Goal: Task Accomplishment & Management: Manage account settings

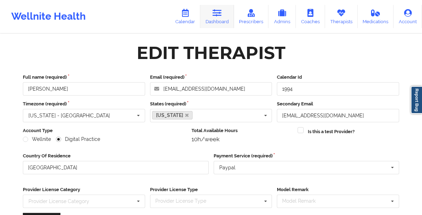
click at [214, 21] on link "Dashboard" at bounding box center [217, 16] width 34 height 23
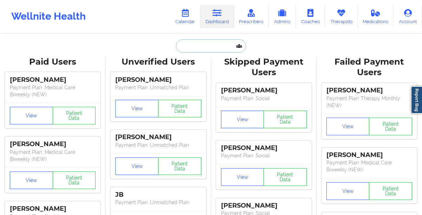
click at [188, 45] on input "text" at bounding box center [211, 45] width 70 height 13
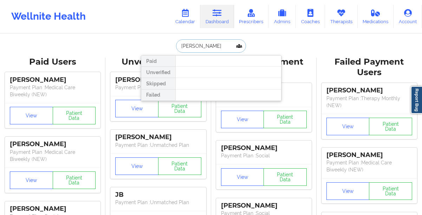
type input "[PERSON_NAME]"
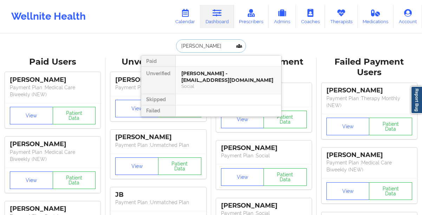
click at [188, 73] on div "[PERSON_NAME] - [EMAIL_ADDRESS][DOMAIN_NAME]" at bounding box center [228, 76] width 94 height 13
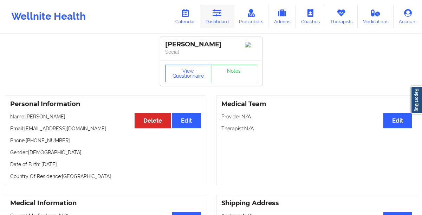
click at [215, 24] on link "Dashboard" at bounding box center [217, 16] width 34 height 23
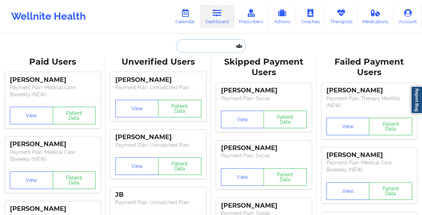
click at [191, 47] on input "text" at bounding box center [211, 45] width 70 height 13
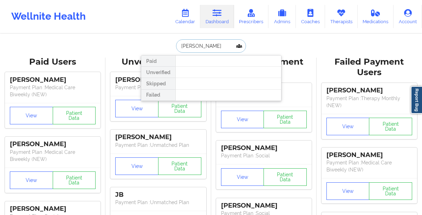
type input "[PERSON_NAME]"
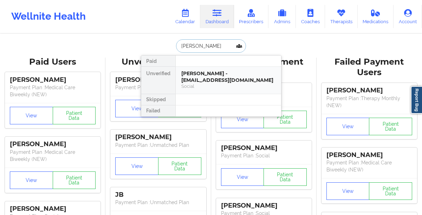
click at [194, 76] on div "[PERSON_NAME] - [EMAIL_ADDRESS][DOMAIN_NAME]" at bounding box center [228, 76] width 94 height 13
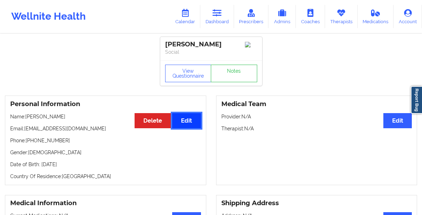
click at [189, 125] on button "Edit" at bounding box center [186, 120] width 28 height 15
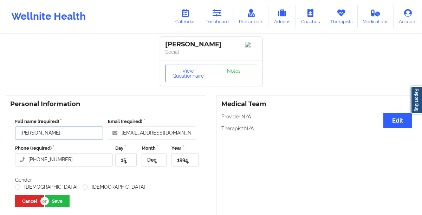
click at [76, 135] on input "[PERSON_NAME]" at bounding box center [59, 132] width 88 height 13
type input "[PERSON_NAME]"
click at [127, 168] on icon at bounding box center [125, 163] width 11 height 13
type input "16"
type input "oct"
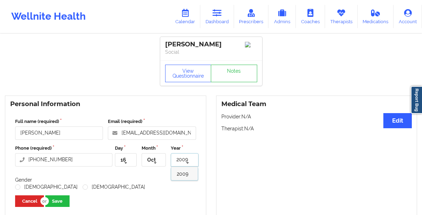
type input "2009"
click at [178, 176] on span "2009" at bounding box center [183, 174] width 12 height 6
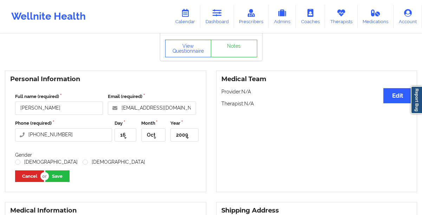
scroll to position [28, 0]
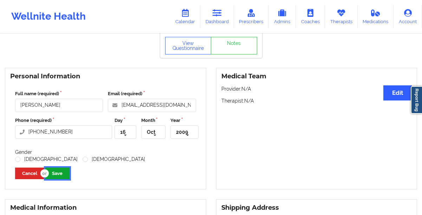
click at [64, 175] on button "Save" at bounding box center [57, 174] width 24 height 12
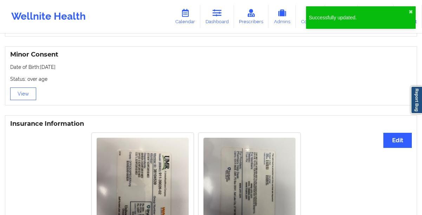
scroll to position [436, 0]
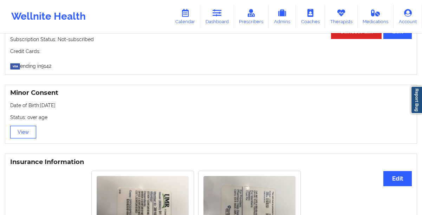
click at [24, 136] on button "View" at bounding box center [23, 132] width 26 height 13
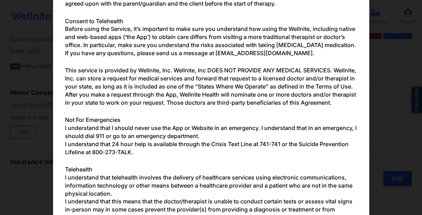
scroll to position [0, 0]
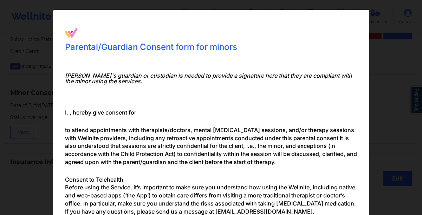
click at [388, 81] on div "Parental/Guardian Consent form for minors Minor's guardian or custodian is need…" at bounding box center [211, 107] width 422 height 215
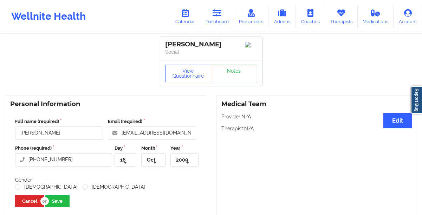
drag, startPoint x: 220, startPoint y: 44, endPoint x: 164, endPoint y: 46, distance: 55.9
click at [164, 46] on div "[PERSON_NAME] Social" at bounding box center [211, 49] width 102 height 24
copy div "[PERSON_NAME]"
click at [185, 15] on icon at bounding box center [185, 13] width 9 height 8
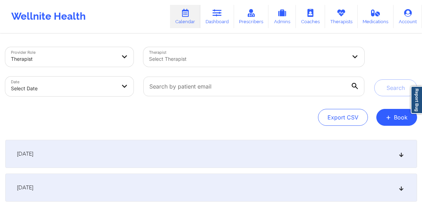
click at [213, 61] on div at bounding box center [248, 59] width 198 height 8
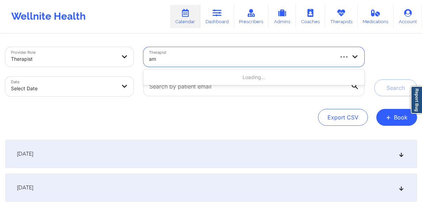
type input "a"
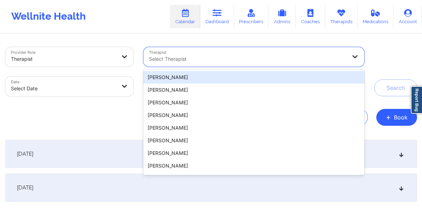
paste input "[PERSON_NAME]"
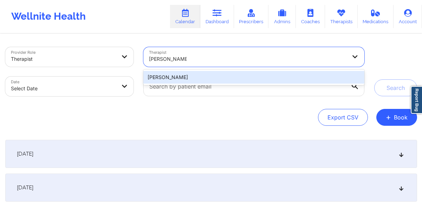
type input "[PERSON_NAME]"
click at [246, 123] on div "Export CSV + Book" at bounding box center [211, 117] width 412 height 17
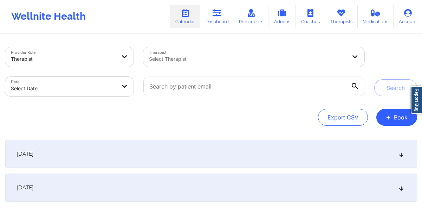
click at [216, 55] on div at bounding box center [248, 59] width 198 height 8
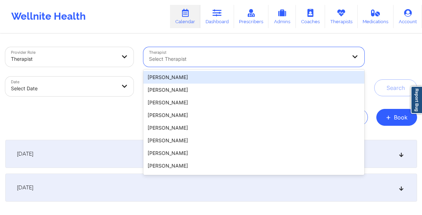
paste input "[PERSON_NAME]"
type input "[PERSON_NAME]"
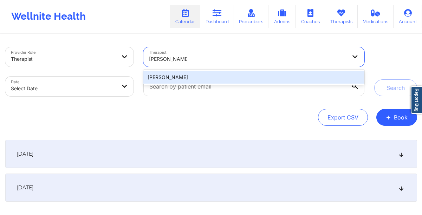
click at [213, 76] on div "[PERSON_NAME]" at bounding box center [253, 77] width 221 height 13
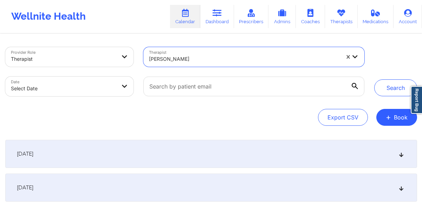
click at [353, 87] on icon at bounding box center [355, 86] width 6 height 6
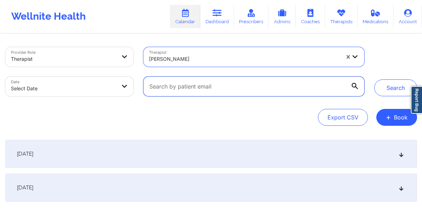
click at [353, 87] on input "text" at bounding box center [253, 87] width 221 height 20
click at [337, 88] on input "text" at bounding box center [253, 87] width 221 height 20
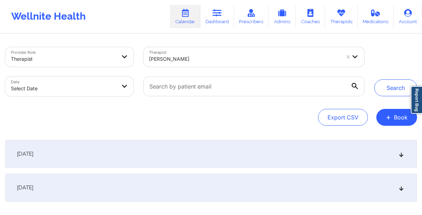
select select "2025-8"
select select "2025-9"
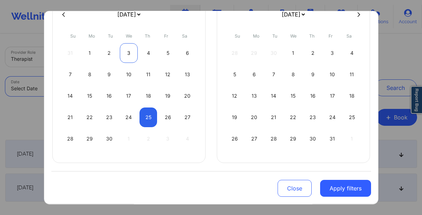
scroll to position [67, 0]
click at [126, 121] on div "24" at bounding box center [129, 118] width 18 height 20
select select "2025-8"
select select "2025-9"
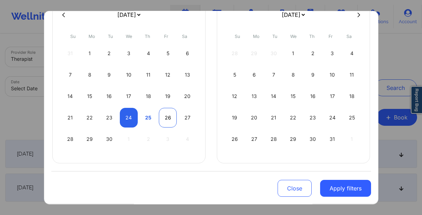
select select "2025-8"
select select "2025-9"
select select "2025-8"
select select "2025-9"
click at [184, 121] on div "27" at bounding box center [187, 118] width 18 height 20
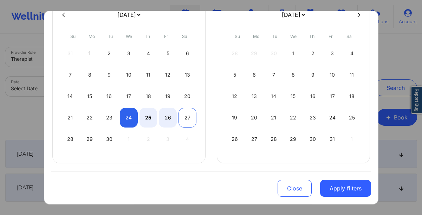
select select "2025-8"
select select "2025-9"
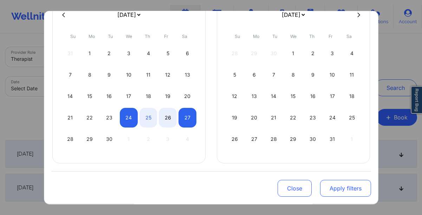
click at [328, 189] on button "Apply filters" at bounding box center [345, 188] width 51 height 17
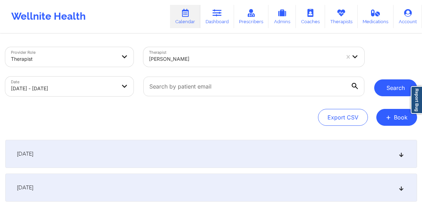
click at [391, 85] on button "Search" at bounding box center [395, 87] width 43 height 17
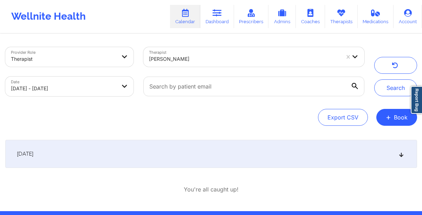
click at [250, 152] on div "[DATE]" at bounding box center [211, 154] width 412 height 28
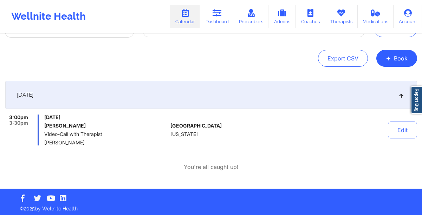
scroll to position [61, 0]
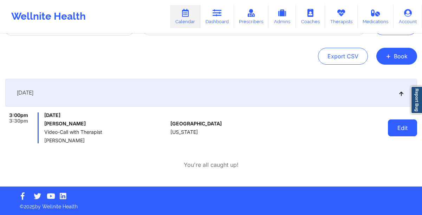
click at [389, 133] on button "Edit" at bounding box center [402, 127] width 29 height 17
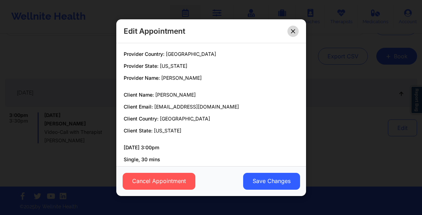
click at [293, 32] on icon at bounding box center [293, 31] width 4 height 4
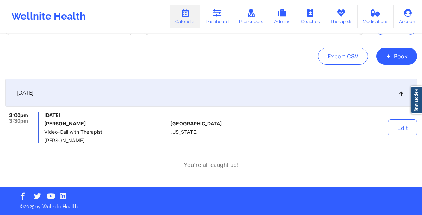
scroll to position [0, 0]
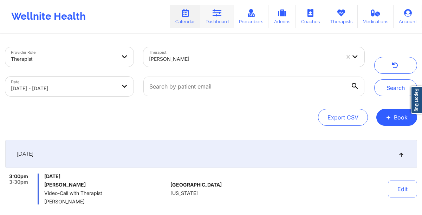
click at [210, 21] on link "Dashboard" at bounding box center [217, 16] width 34 height 23
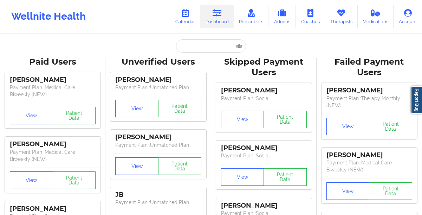
click at [221, 19] on link "Dashboard" at bounding box center [217, 16] width 34 height 23
click at [201, 48] on input "text" at bounding box center [211, 45] width 70 height 13
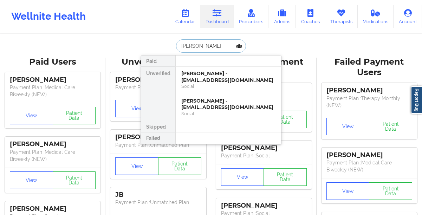
type input "[PERSON_NAME]"
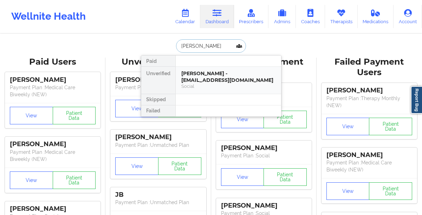
click at [197, 88] on div "Social" at bounding box center [228, 86] width 94 height 6
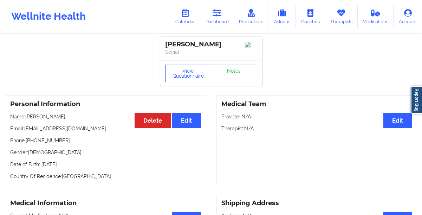
click at [174, 78] on button "View Questionnaire" at bounding box center [188, 74] width 46 height 18
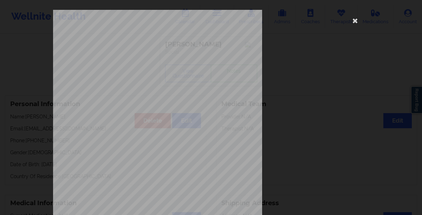
scroll to position [120, 0]
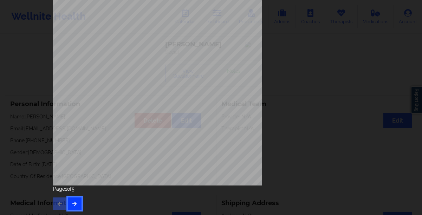
click at [73, 208] on button "button" at bounding box center [75, 203] width 14 height 13
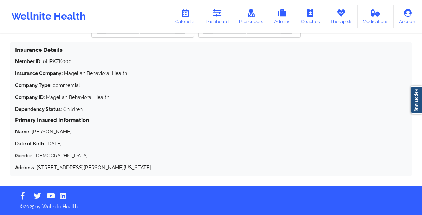
scroll to position [687, 0]
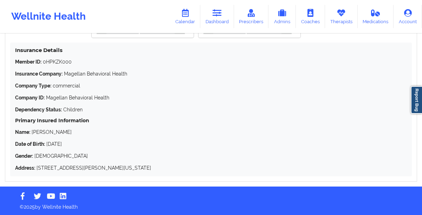
click at [87, 132] on p "Name: [PERSON_NAME]" at bounding box center [211, 132] width 392 height 7
drag, startPoint x: 76, startPoint y: 64, endPoint x: 45, endPoint y: 64, distance: 31.3
click at [45, 64] on p "Member ID: 0HPKZK000" at bounding box center [211, 61] width 392 height 7
copy p "0HPKZK000"
click at [221, 17] on link "Dashboard" at bounding box center [217, 16] width 34 height 23
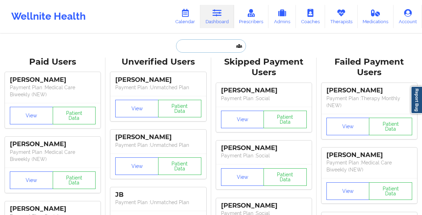
click at [213, 46] on input "text" at bounding box center [211, 45] width 70 height 13
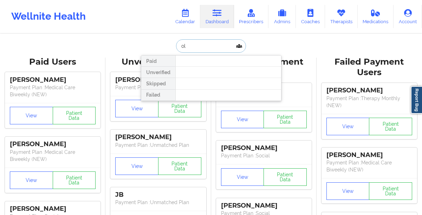
type input "o"
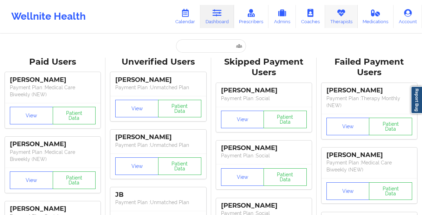
click at [339, 19] on link "Therapists" at bounding box center [341, 16] width 33 height 23
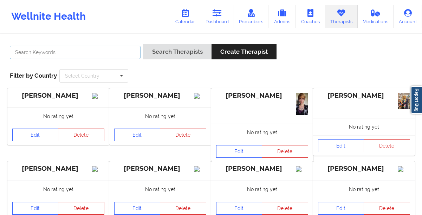
click at [66, 52] on input "text" at bounding box center [75, 52] width 131 height 13
paste input "[PERSON_NAME]"
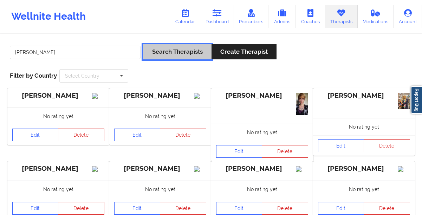
click at [160, 55] on button "Search Therapists" at bounding box center [177, 51] width 68 height 15
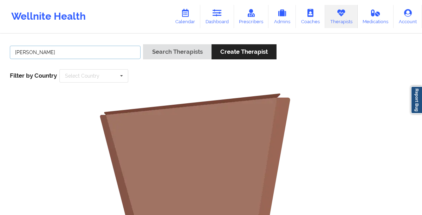
click at [104, 52] on input "[PERSON_NAME]" at bounding box center [75, 52] width 131 height 13
type input "[PERSON_NAME]"
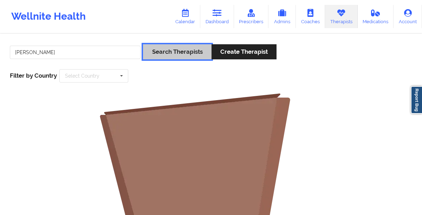
click at [164, 54] on button "Search Therapists" at bounding box center [177, 51] width 68 height 15
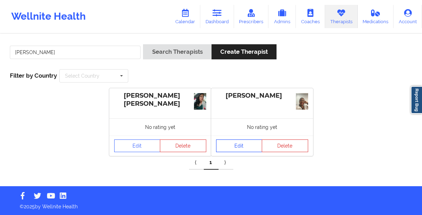
click at [232, 149] on link "Edit" at bounding box center [239, 145] width 46 height 13
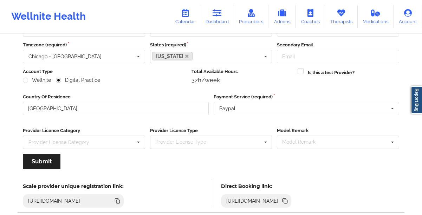
scroll to position [79, 0]
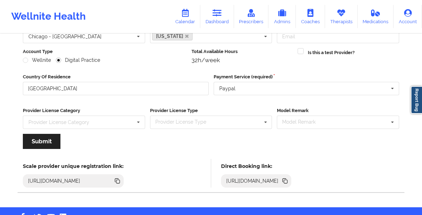
click at [289, 180] on icon at bounding box center [285, 181] width 8 height 8
click at [377, 18] on link "Medications" at bounding box center [376, 16] width 36 height 23
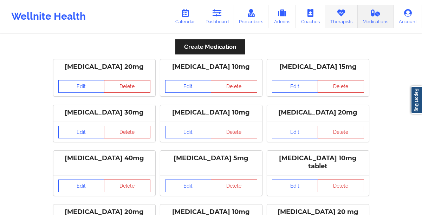
click at [336, 16] on link "Therapists" at bounding box center [341, 16] width 33 height 23
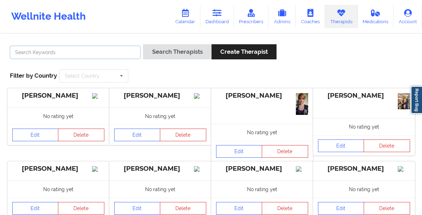
click at [112, 52] on input "text" at bounding box center [75, 52] width 131 height 13
paste input "[PERSON_NAME] [PERSON_NAME]"
click at [143, 44] on button "Search Therapists" at bounding box center [177, 51] width 68 height 15
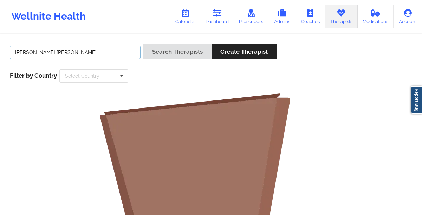
click at [74, 55] on input "[PERSON_NAME] [PERSON_NAME]" at bounding box center [75, 52] width 131 height 13
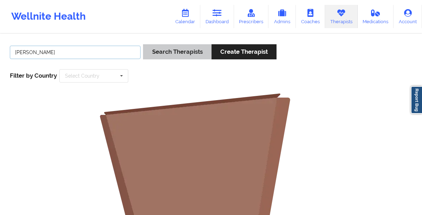
type input "[PERSON_NAME]"
click at [165, 55] on button "Search Therapists" at bounding box center [177, 51] width 68 height 15
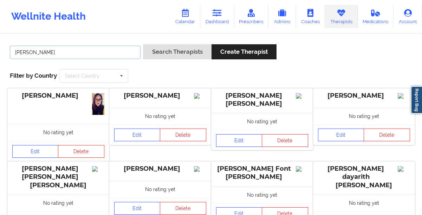
click at [60, 54] on input "[PERSON_NAME]" at bounding box center [75, 52] width 131 height 13
paste input "[PERSON_NAME]"
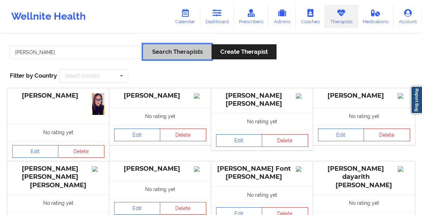
click at [164, 58] on button "Search Therapists" at bounding box center [177, 51] width 68 height 15
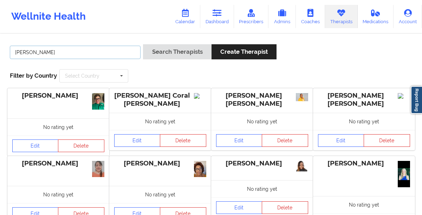
click at [49, 51] on input "[PERSON_NAME]" at bounding box center [75, 52] width 131 height 13
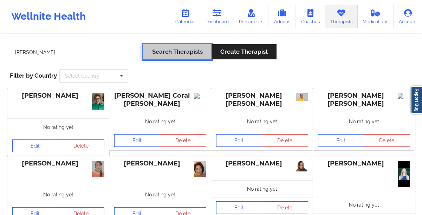
click at [162, 50] on button "Search Therapists" at bounding box center [177, 51] width 68 height 15
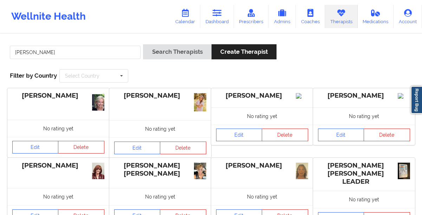
click at [338, 64] on div "[PERSON_NAME] Search Therapists Create Therapist" at bounding box center [210, 54] width 407 height 20
click at [85, 48] on input "[PERSON_NAME]" at bounding box center [75, 52] width 131 height 13
type input "[PERSON_NAME]"
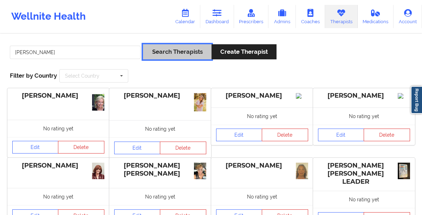
click at [163, 55] on button "Search Therapists" at bounding box center [177, 51] width 68 height 15
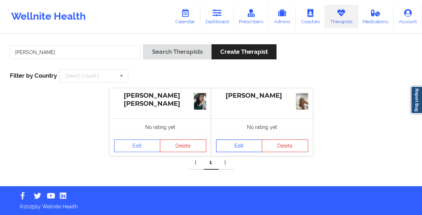
click at [228, 149] on link "Edit" at bounding box center [239, 145] width 46 height 13
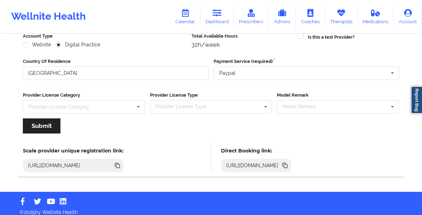
scroll to position [99, 0]
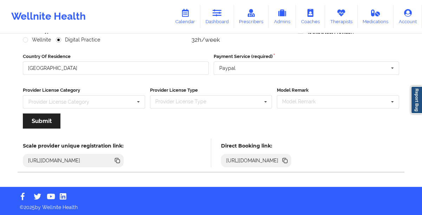
click at [287, 161] on icon at bounding box center [286, 161] width 4 height 4
click at [345, 20] on link "Therapists" at bounding box center [341, 16] width 33 height 23
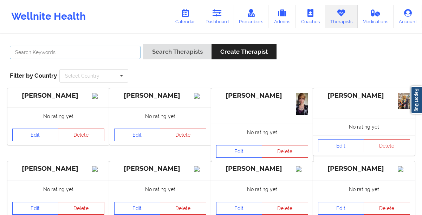
click at [96, 55] on input "text" at bounding box center [75, 52] width 131 height 13
paste input "[PERSON_NAME]"
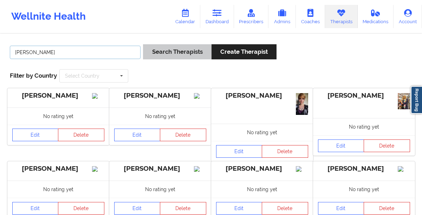
type input "[PERSON_NAME]"
click at [162, 51] on button "Search Therapists" at bounding box center [177, 51] width 68 height 15
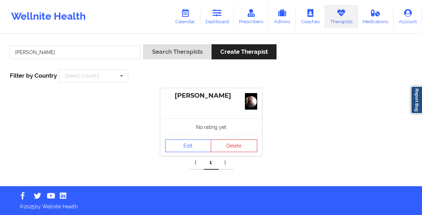
click at [189, 130] on div "No rating yet" at bounding box center [211, 126] width 102 height 17
click at [188, 151] on link "Edit" at bounding box center [188, 145] width 46 height 13
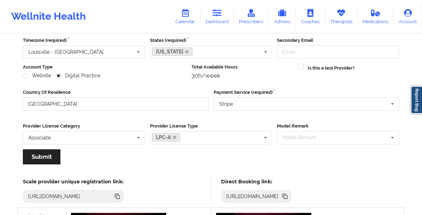
scroll to position [67, 0]
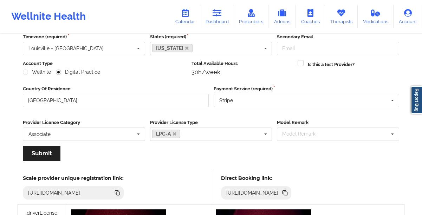
click at [287, 192] on icon at bounding box center [286, 194] width 4 height 4
click at [336, 16] on link "Therapists" at bounding box center [341, 16] width 33 height 23
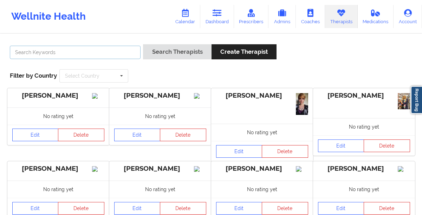
click at [114, 52] on input "text" at bounding box center [75, 52] width 131 height 13
paste input "[PERSON_NAME]"
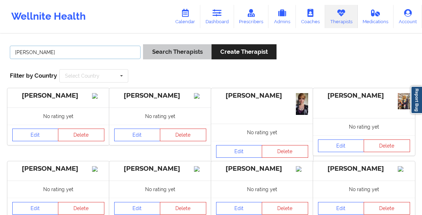
type input "[PERSON_NAME]"
click at [163, 50] on button "Search Therapists" at bounding box center [177, 51] width 68 height 15
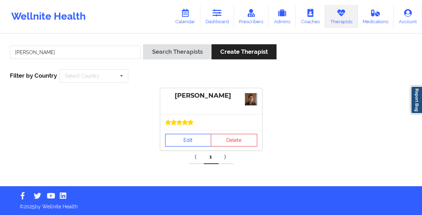
click at [178, 140] on link "Edit" at bounding box center [188, 140] width 46 height 13
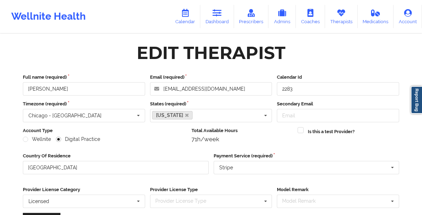
scroll to position [100, 0]
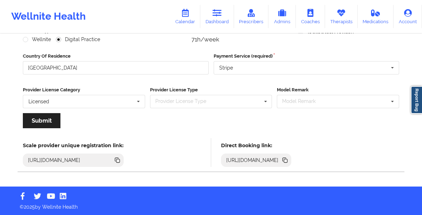
click at [287, 160] on icon at bounding box center [286, 161] width 4 height 4
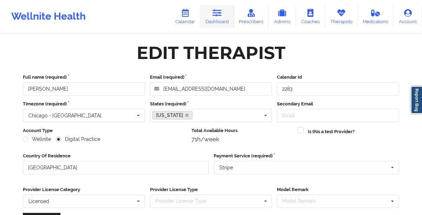
click at [221, 14] on icon at bounding box center [217, 13] width 9 height 8
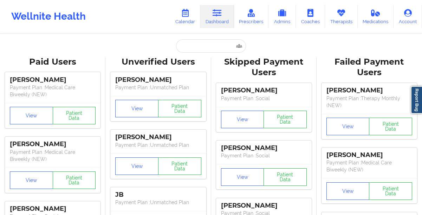
click at [192, 57] on div "Unverified Users" at bounding box center [158, 62] width 96 height 11
click at [192, 52] on input "text" at bounding box center [211, 45] width 70 height 13
paste input "[PHONE_NUMBER]"
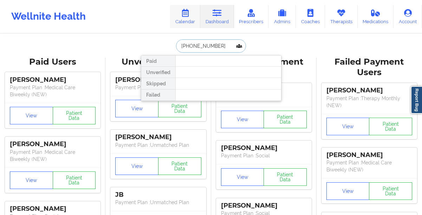
paste input "[PERSON_NAME]"
type input "[PERSON_NAME]"
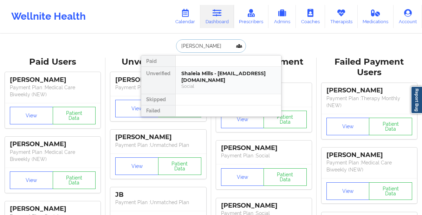
click at [197, 76] on div "Shaleia Mills - [EMAIL_ADDRESS][DOMAIN_NAME]" at bounding box center [228, 76] width 94 height 13
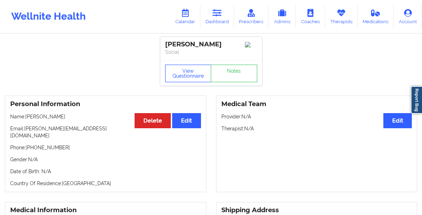
click at [184, 76] on button "View Questionnaire" at bounding box center [188, 74] width 46 height 18
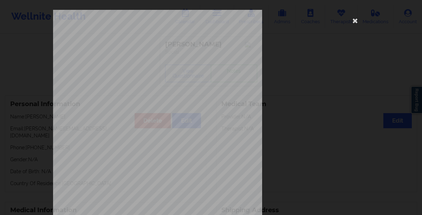
scroll to position [120, 0]
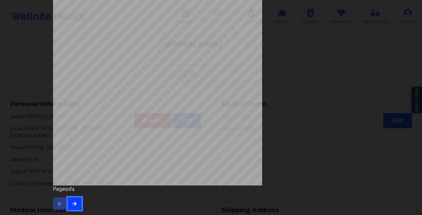
click at [71, 200] on button "button" at bounding box center [75, 203] width 14 height 13
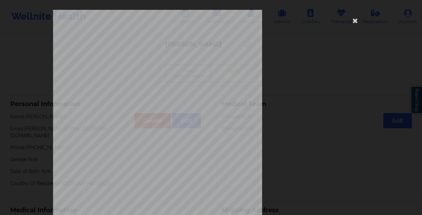
click at [301, 83] on div "This patient has not provided the type of insurance Insurance Member ID for pat…" at bounding box center [211, 158] width 316 height 296
click at [352, 19] on icon at bounding box center [355, 20] width 11 height 11
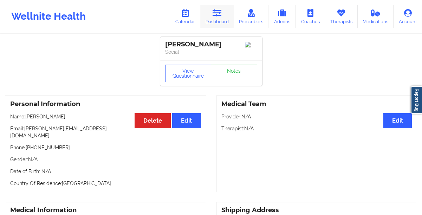
click at [216, 18] on link "Dashboard" at bounding box center [217, 16] width 34 height 23
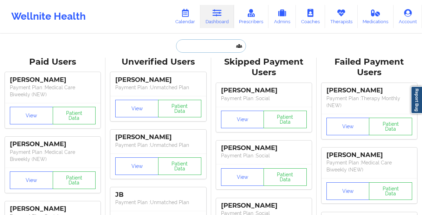
click at [190, 43] on input "text" at bounding box center [211, 45] width 70 height 13
paste input "[PERSON_NAME]"
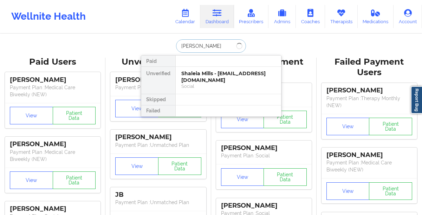
type input "[PERSON_NAME]"
click at [206, 81] on div "[PERSON_NAME] - [EMAIL_ADDRESS][DOMAIN_NAME]" at bounding box center [228, 76] width 94 height 13
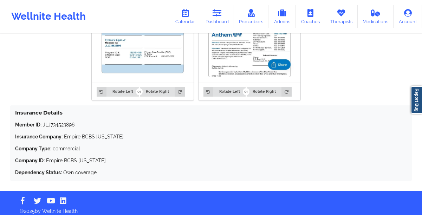
scroll to position [567, 0]
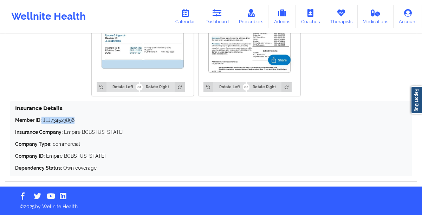
drag, startPoint x: 42, startPoint y: 119, endPoint x: 80, endPoint y: 120, distance: 37.6
click at [80, 120] on p "Member ID: JLJ734523896" at bounding box center [211, 120] width 392 height 7
copy p "JLJ734523896"
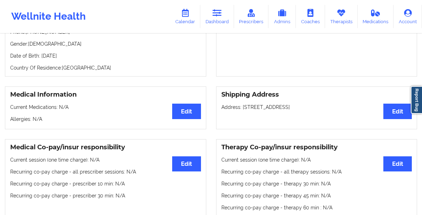
scroll to position [100, 0]
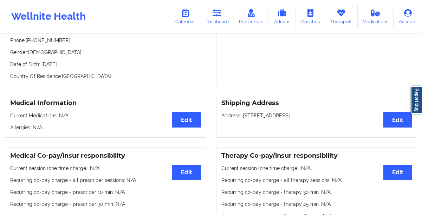
drag, startPoint x: 86, startPoint y: 68, endPoint x: 40, endPoint y: 66, distance: 46.4
click at [40, 66] on p "Date of Birth: [DEMOGRAPHIC_DATA]" at bounding box center [105, 64] width 191 height 7
copy p "[DATE]"
click at [218, 21] on link "Dashboard" at bounding box center [217, 16] width 34 height 23
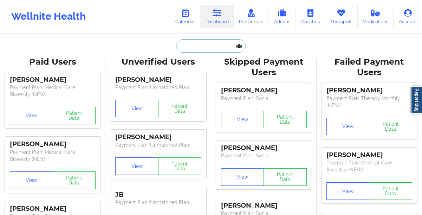
click at [191, 43] on input "text" at bounding box center [211, 45] width 70 height 13
paste input "[PERSON_NAME]"
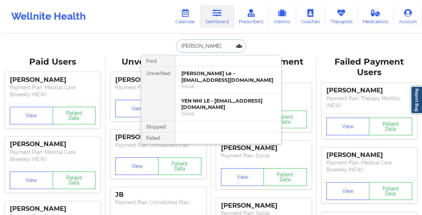
paste input "[EMAIL_ADDRESS][DOMAIN_NAME]"
type input "[EMAIL_ADDRESS][DOMAIN_NAME]"
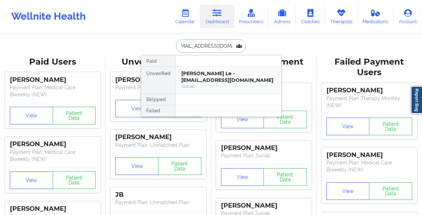
click at [207, 79] on div "[PERSON_NAME] Le - [EMAIL_ADDRESS][DOMAIN_NAME]" at bounding box center [228, 76] width 94 height 13
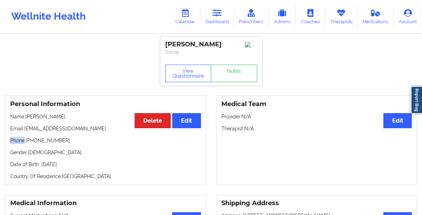
drag, startPoint x: 64, startPoint y: 138, endPoint x: 25, endPoint y: 142, distance: 39.5
click at [25, 142] on div "Personal Information Edit Delete Name: [PERSON_NAME] Email: [EMAIL_ADDRESS][DOM…" at bounding box center [105, 141] width 201 height 90
drag, startPoint x: 60, startPoint y: 145, endPoint x: 41, endPoint y: 143, distance: 19.4
click at [35, 144] on p "Phone: [PHONE_NUMBER]" at bounding box center [105, 140] width 191 height 7
click at [59, 143] on p "Phone: [PHONE_NUMBER]" at bounding box center [105, 140] width 191 height 7
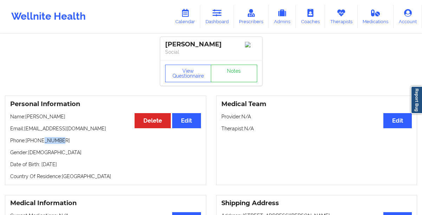
click at [40, 142] on p "Phone: [PHONE_NUMBER]" at bounding box center [105, 140] width 191 height 7
click at [65, 144] on p "Phone: [PHONE_NUMBER]" at bounding box center [105, 140] width 191 height 7
drag, startPoint x: 63, startPoint y: 143, endPoint x: 29, endPoint y: 143, distance: 33.4
click at [29, 143] on p "Phone: [PHONE_NUMBER]" at bounding box center [105, 140] width 191 height 7
copy p "13476074728"
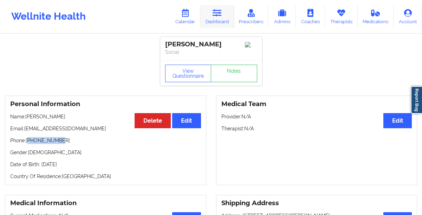
click at [221, 19] on link "Dashboard" at bounding box center [217, 16] width 34 height 23
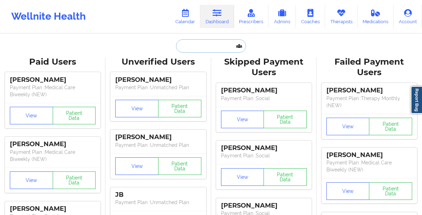
click at [185, 48] on input "text" at bounding box center [211, 45] width 70 height 13
paste input "[PERSON_NAME]"
type input "[PERSON_NAME]"
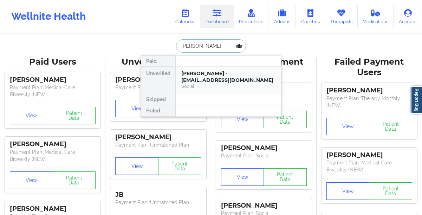
click at [191, 77] on div "[PERSON_NAME] - [EMAIL_ADDRESS][DOMAIN_NAME]" at bounding box center [228, 76] width 94 height 13
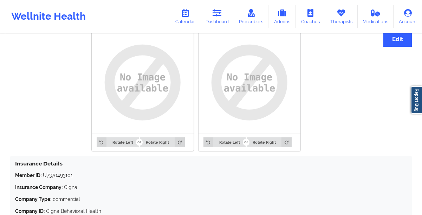
scroll to position [560, 0]
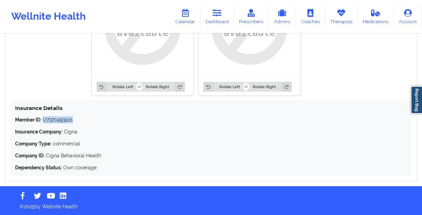
drag, startPoint x: 74, startPoint y: 121, endPoint x: 44, endPoint y: 121, distance: 29.9
click at [44, 121] on p "Member ID: U7370493101" at bounding box center [211, 119] width 392 height 7
copy p "U7370493101"
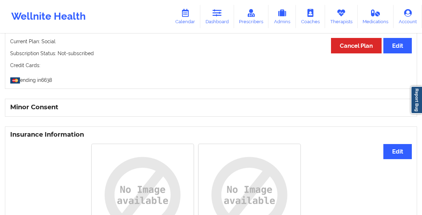
scroll to position [290, 0]
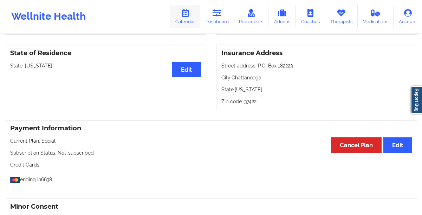
click at [179, 13] on link "Calendar" at bounding box center [185, 16] width 30 height 23
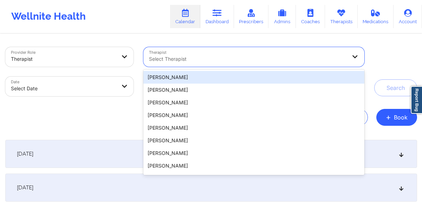
click at [207, 62] on div at bounding box center [248, 59] width 198 height 8
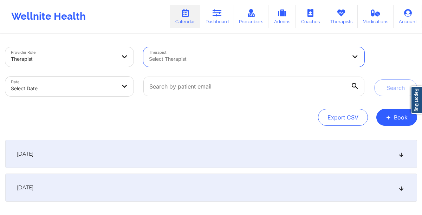
paste input "[PERSON_NAME]"
type input "[PERSON_NAME]"
select select "2025-8"
select select "2025-9"
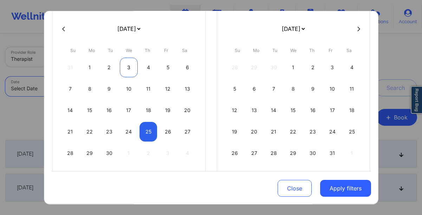
scroll to position [54, 0]
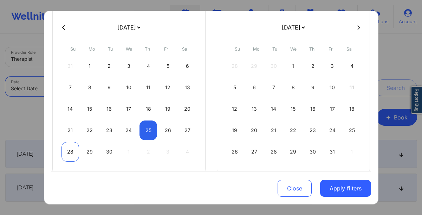
click at [72, 157] on div "28" at bounding box center [70, 152] width 18 height 20
select select "2025-8"
select select "2025-9"
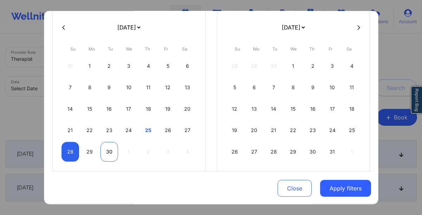
select select "2025-8"
select select "2025-9"
click at [106, 156] on div "30" at bounding box center [109, 152] width 18 height 20
select select "2025-8"
select select "2025-9"
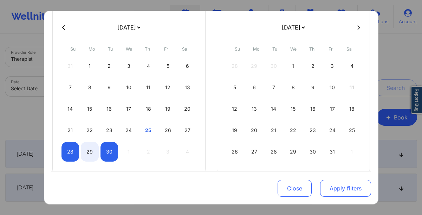
click at [324, 185] on button "Apply filters" at bounding box center [345, 188] width 51 height 17
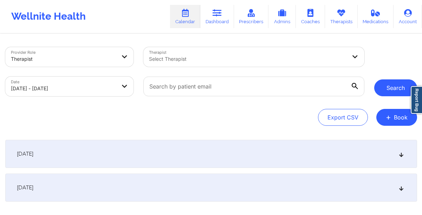
click at [386, 91] on button "Search" at bounding box center [395, 87] width 43 height 17
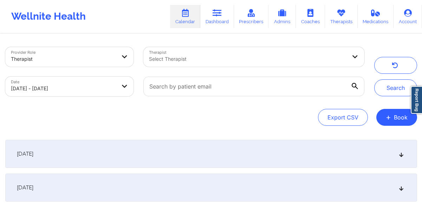
click at [208, 119] on div "Export CSV + Book" at bounding box center [211, 117] width 412 height 17
select select "2025-8"
select select "2025-9"
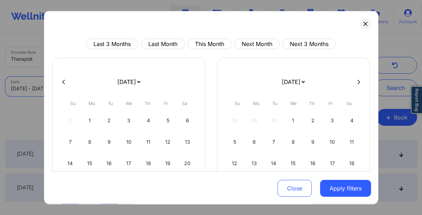
click at [101, 87] on body "Wellnite Health Calendar Dashboard Prescribers Admins Coaches Therapists Medica…" at bounding box center [211, 107] width 422 height 215
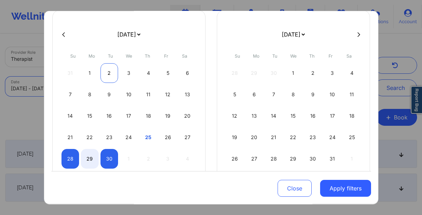
scroll to position [67, 0]
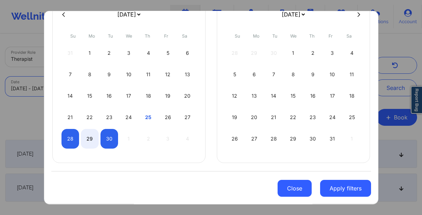
click at [293, 191] on button "Close" at bounding box center [294, 188] width 34 height 17
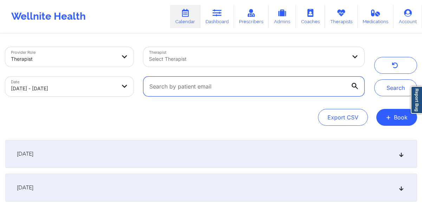
click at [189, 90] on input "text" at bounding box center [253, 87] width 221 height 20
paste input "[PERSON_NAME]"
type input "[PERSON_NAME]"
click at [374, 79] on button "Search" at bounding box center [395, 87] width 43 height 17
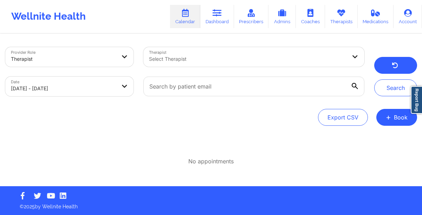
click at [397, 67] on icon "button" at bounding box center [394, 67] width 7 height 6
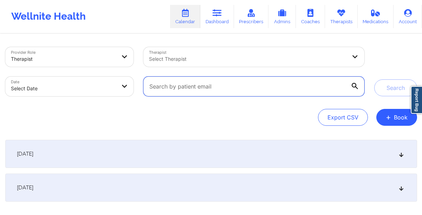
click at [185, 85] on input "text" at bounding box center [253, 87] width 221 height 20
paste input "[EMAIL_ADDRESS][DOMAIN_NAME]"
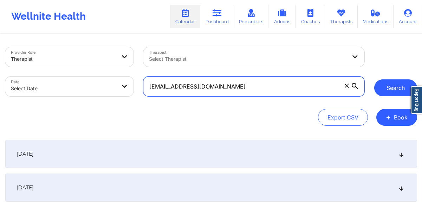
type input "[EMAIL_ADDRESS][DOMAIN_NAME]"
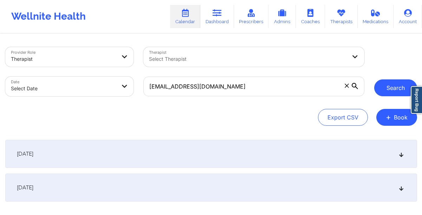
click at [398, 87] on button "Search" at bounding box center [395, 87] width 43 height 17
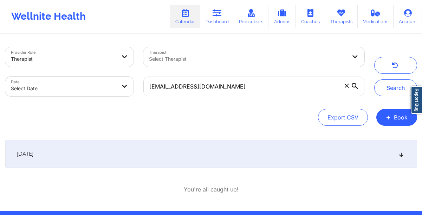
click at [207, 150] on div "[DATE]" at bounding box center [211, 154] width 412 height 28
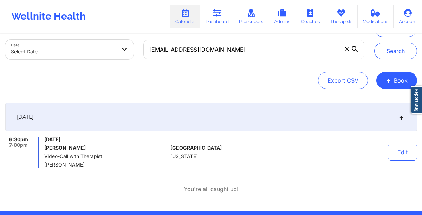
scroll to position [39, 0]
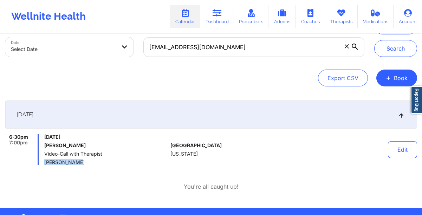
drag, startPoint x: 76, startPoint y: 162, endPoint x: 46, endPoint y: 162, distance: 29.9
click at [46, 162] on span "[PERSON_NAME]" at bounding box center [105, 162] width 123 height 6
